Goal: Task Accomplishment & Management: Use online tool/utility

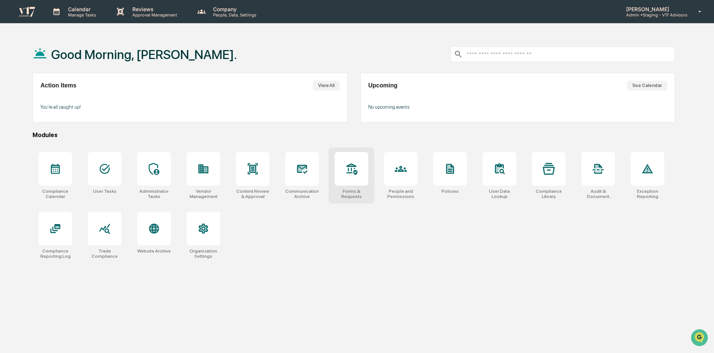
click at [328, 175] on div "Forms & Requests" at bounding box center [351, 176] width 46 height 56
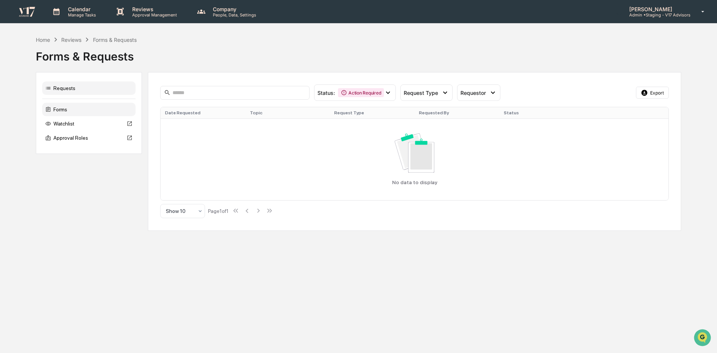
click at [73, 114] on div "Forms" at bounding box center [88, 109] width 93 height 13
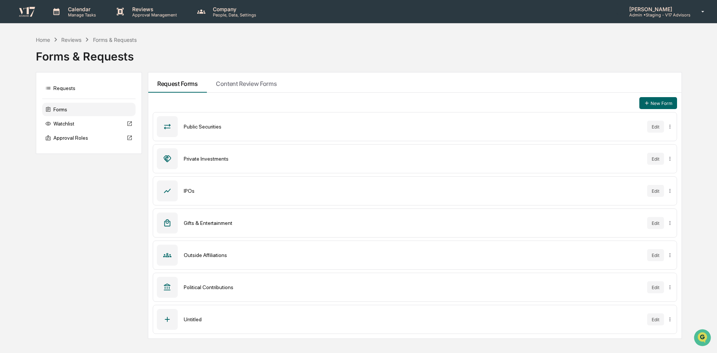
click at [218, 290] on div "Political Contributions" at bounding box center [413, 287] width 458 height 6
click at [649, 288] on button "Edit" at bounding box center [656, 287] width 17 height 12
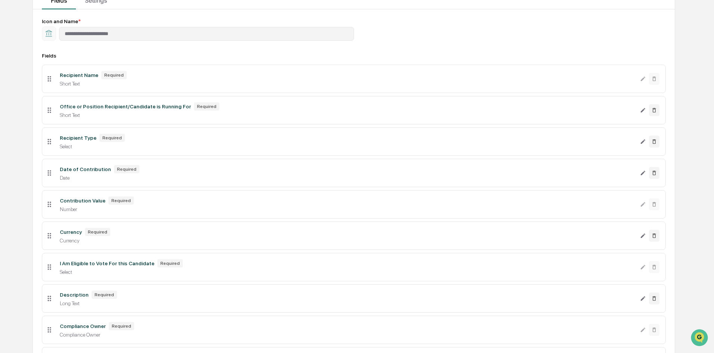
scroll to position [84, 0]
click at [398, 29] on div "**********" at bounding box center [354, 30] width 624 height 22
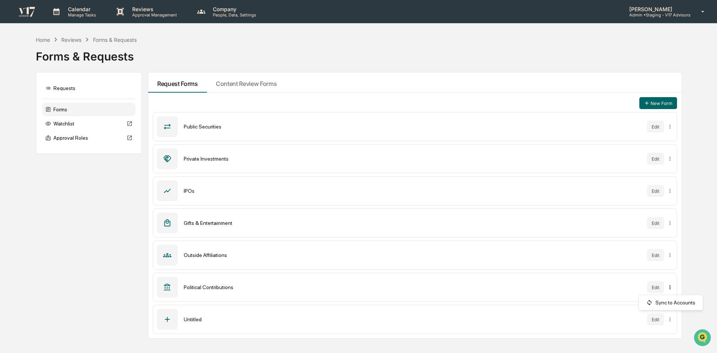
click at [669, 288] on html "Calendar Manage Tasks Reviews Approval Management Company People, Data, Setting…" at bounding box center [358, 176] width 717 height 353
click at [672, 302] on div "Sync to Accounts" at bounding box center [671, 303] width 61 height 12
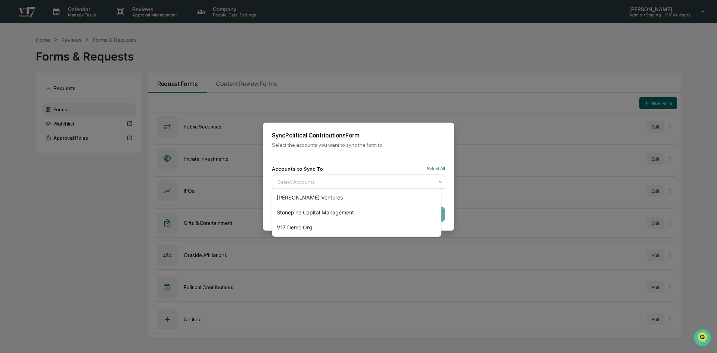
click at [379, 179] on div at bounding box center [356, 181] width 156 height 7
click at [434, 166] on div "Accounts to Sync To Select All" at bounding box center [358, 169] width 173 height 6
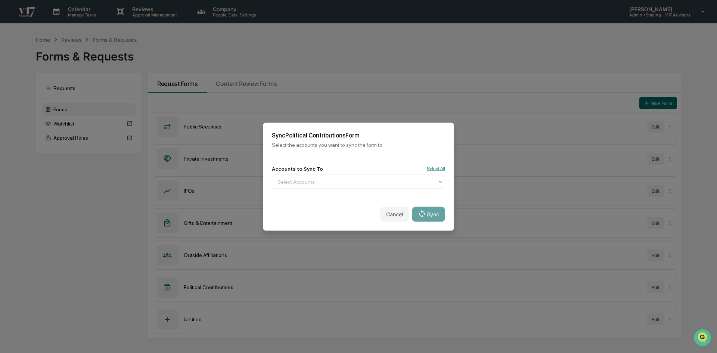
click at [434, 166] on button "Select All" at bounding box center [436, 168] width 18 height 5
click at [432, 214] on button "Sync" at bounding box center [428, 214] width 33 height 15
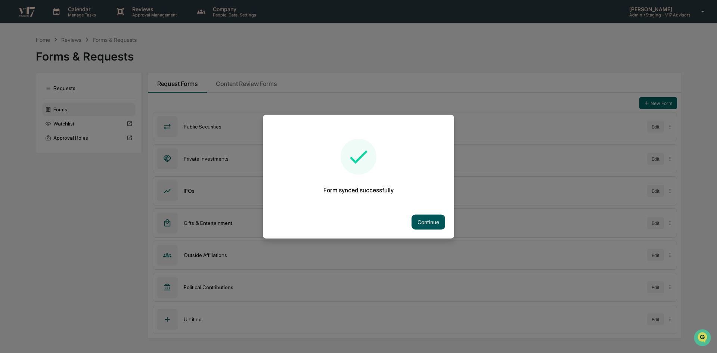
click at [432, 221] on button "Continue" at bounding box center [429, 221] width 34 height 15
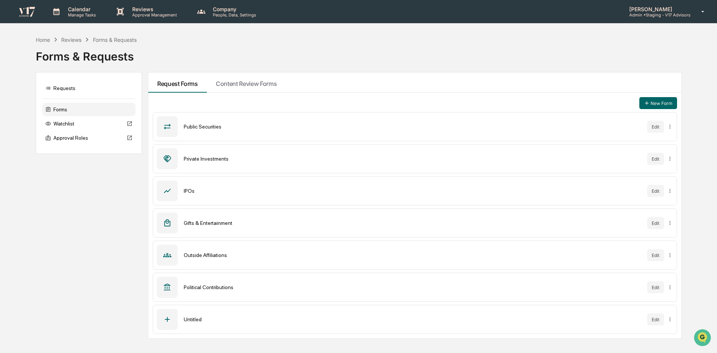
click at [659, 10] on p "[PERSON_NAME]" at bounding box center [657, 9] width 67 height 6
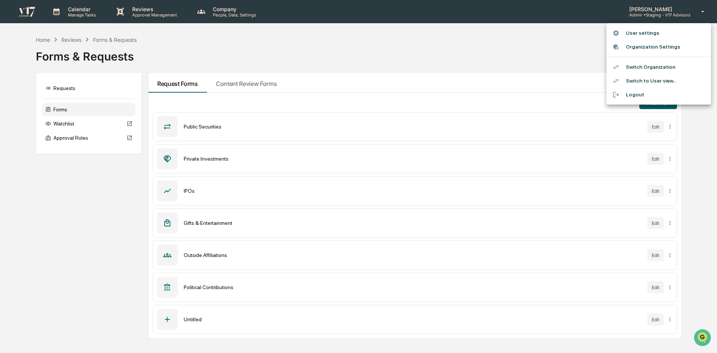
click at [657, 69] on li "Switch Organization" at bounding box center [659, 67] width 105 height 14
